Goal: Check status: Check status

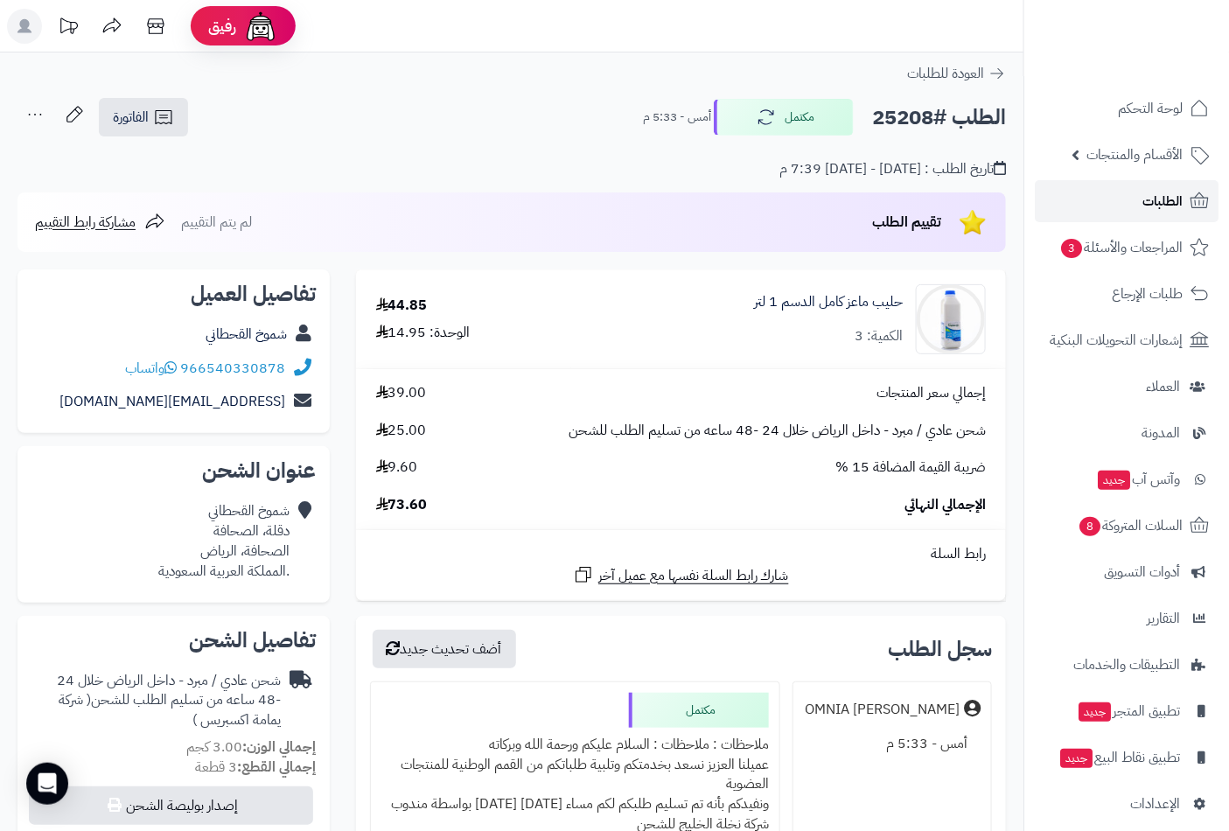
click at [1155, 192] on span "الطلبات" at bounding box center [1163, 201] width 40 height 24
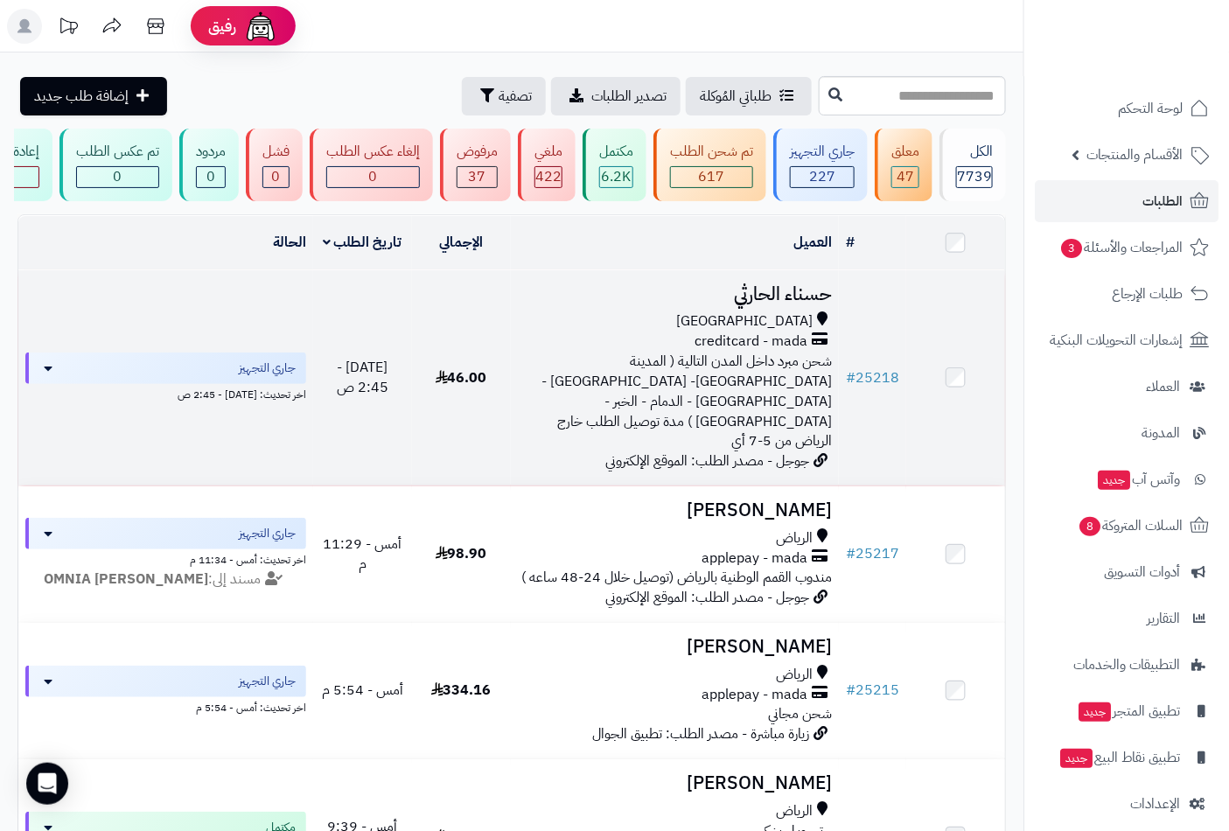
click at [811, 348] on div "creditcard - mada" at bounding box center [675, 342] width 315 height 20
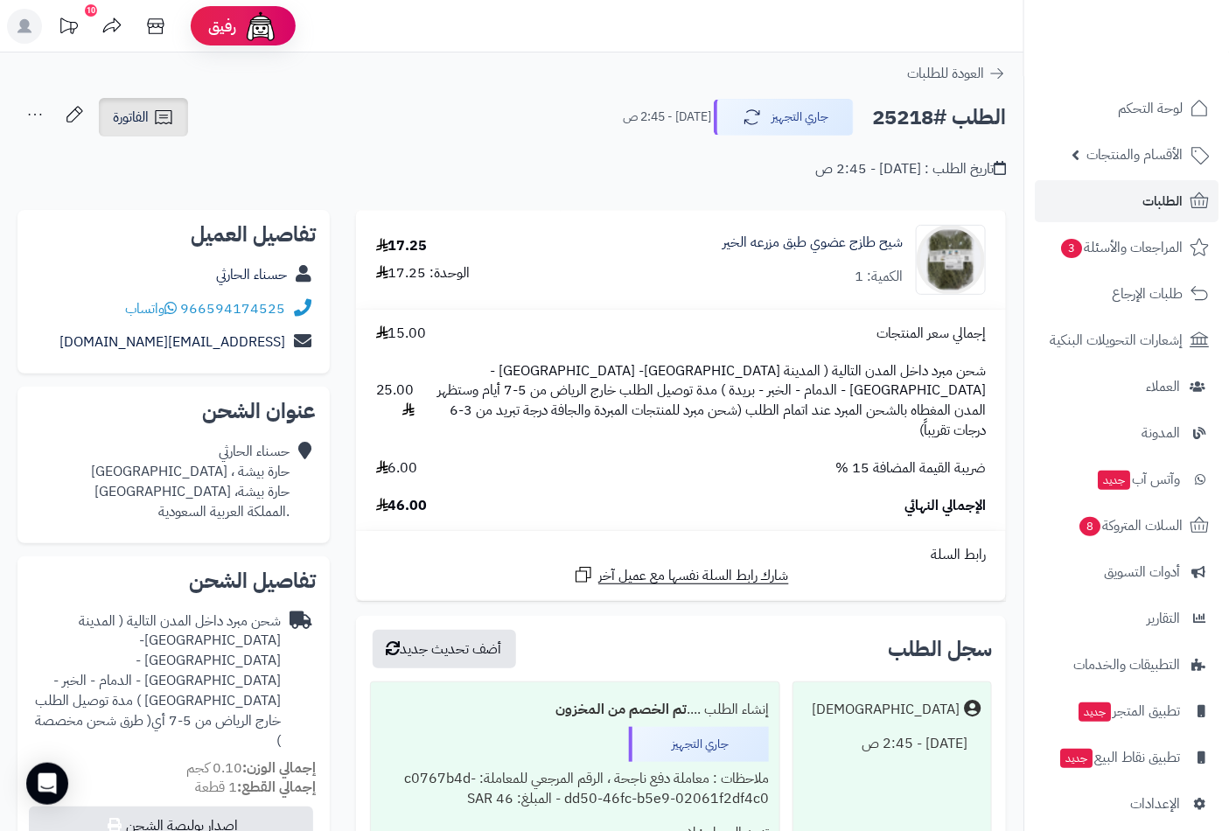
click at [161, 115] on icon at bounding box center [163, 117] width 17 height 14
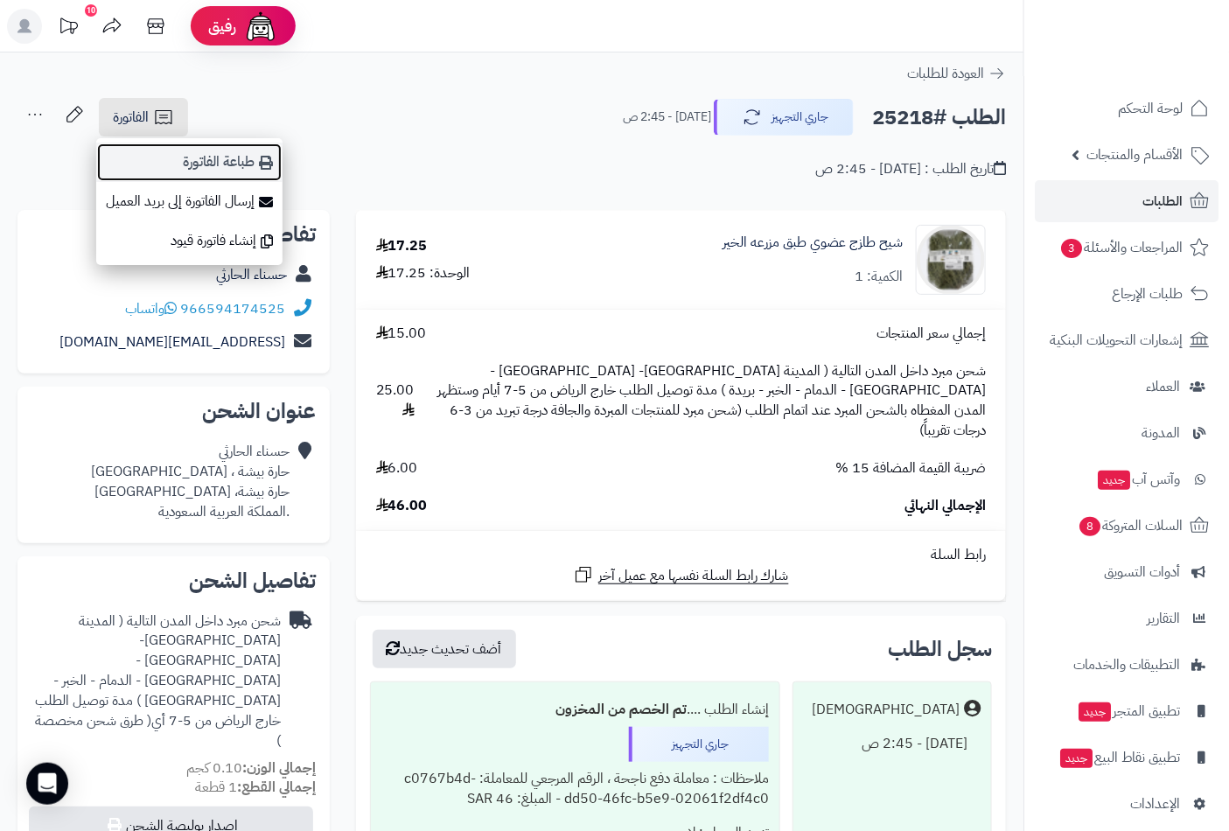
click at [224, 163] on link "طباعة الفاتورة" at bounding box center [189, 162] width 186 height 39
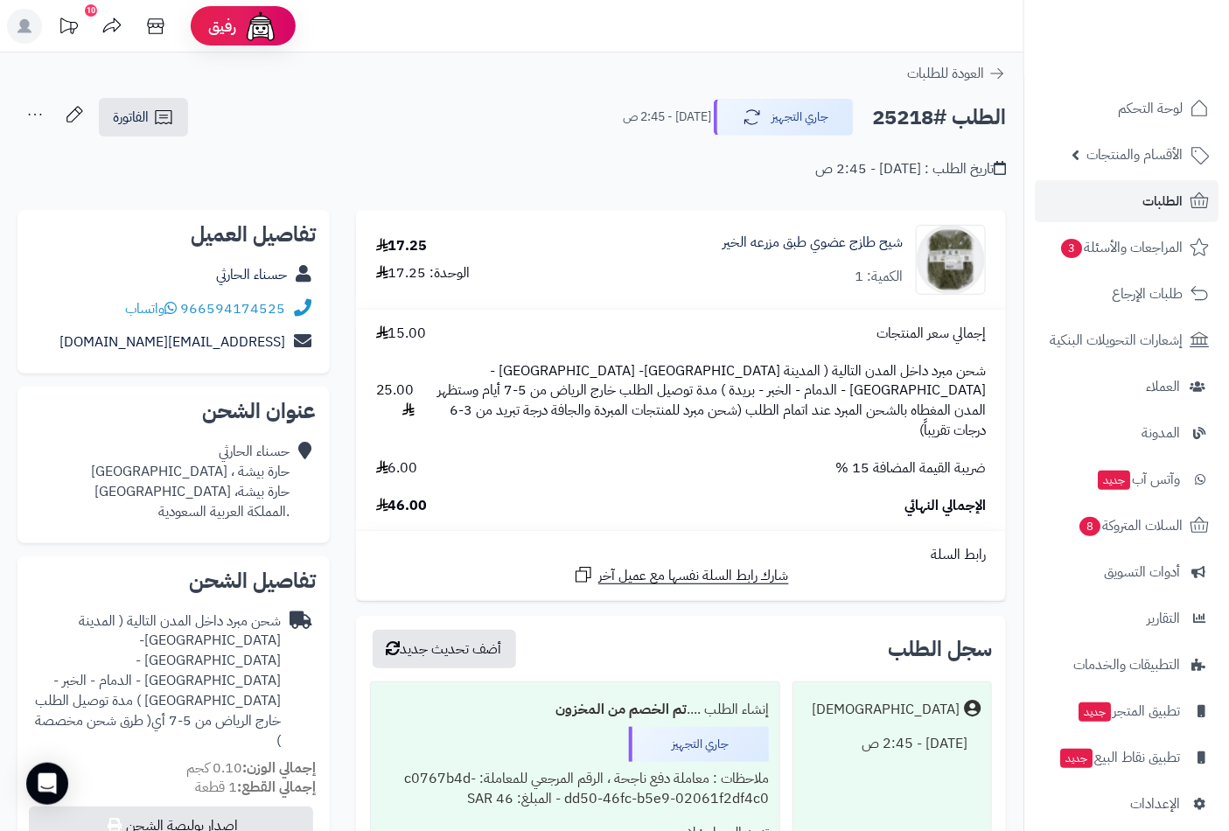
click at [1133, 84] on nav "لوحة التحكم الأقسام والمنتجات المنتجات الأقسام الماركات مواصفات المنتجات مواصفا…" at bounding box center [1127, 437] width 206 height 831
click at [1135, 108] on span "لوحة التحكم" at bounding box center [1151, 108] width 64 height 24
